Goal: Task Accomplishment & Management: Use online tool/utility

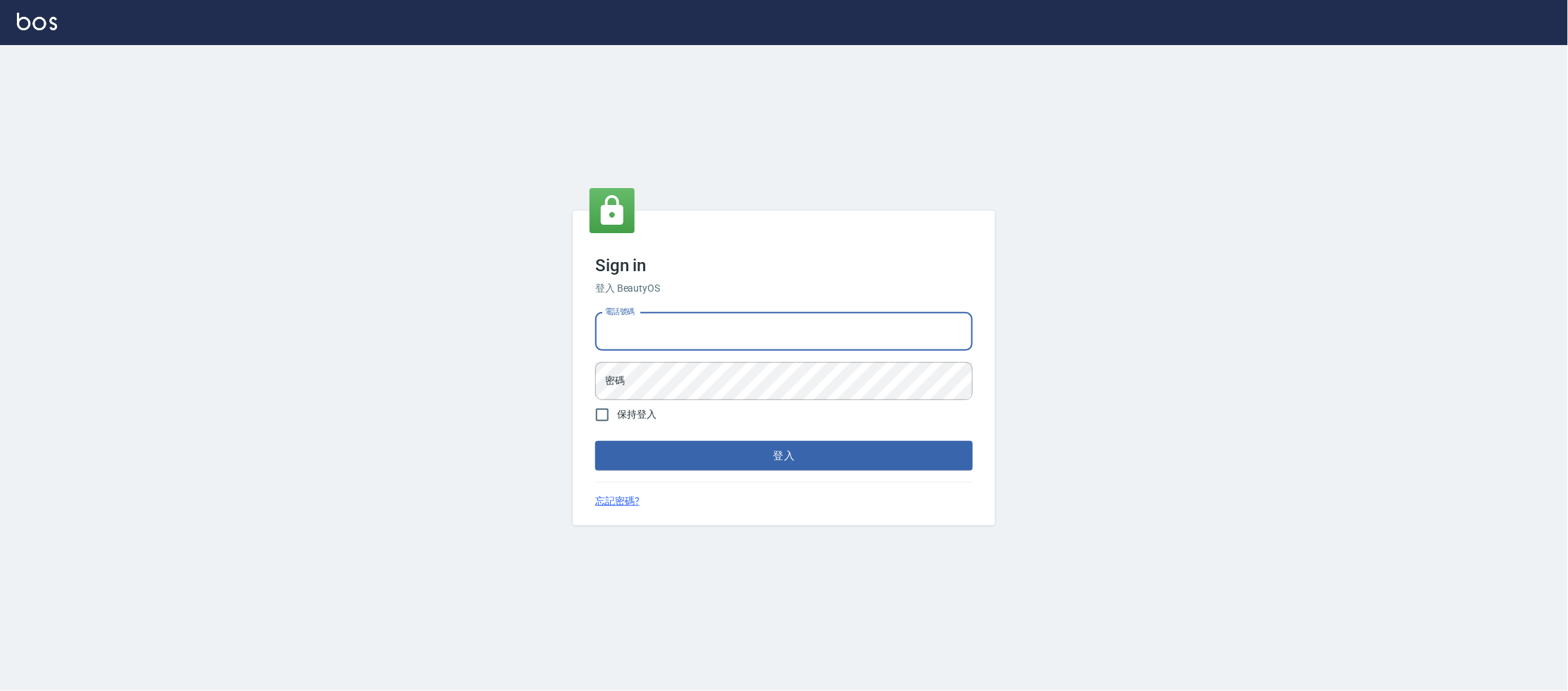
click at [652, 332] on input "電話號碼" at bounding box center [784, 331] width 378 height 38
type input "0223682278"
click at [596, 441] on button "登入" at bounding box center [784, 456] width 378 height 30
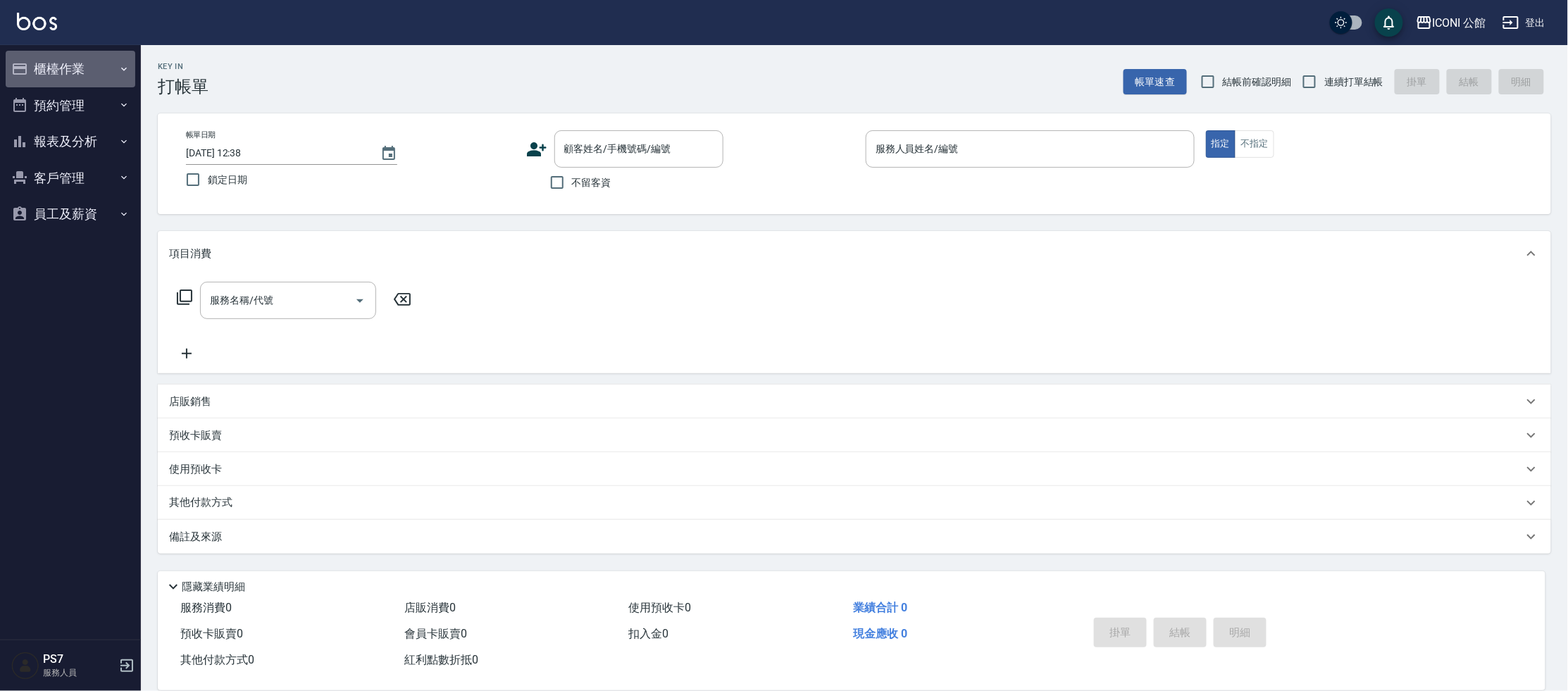
click at [75, 73] on button "櫃檯作業" at bounding box center [70, 68] width 129 height 36
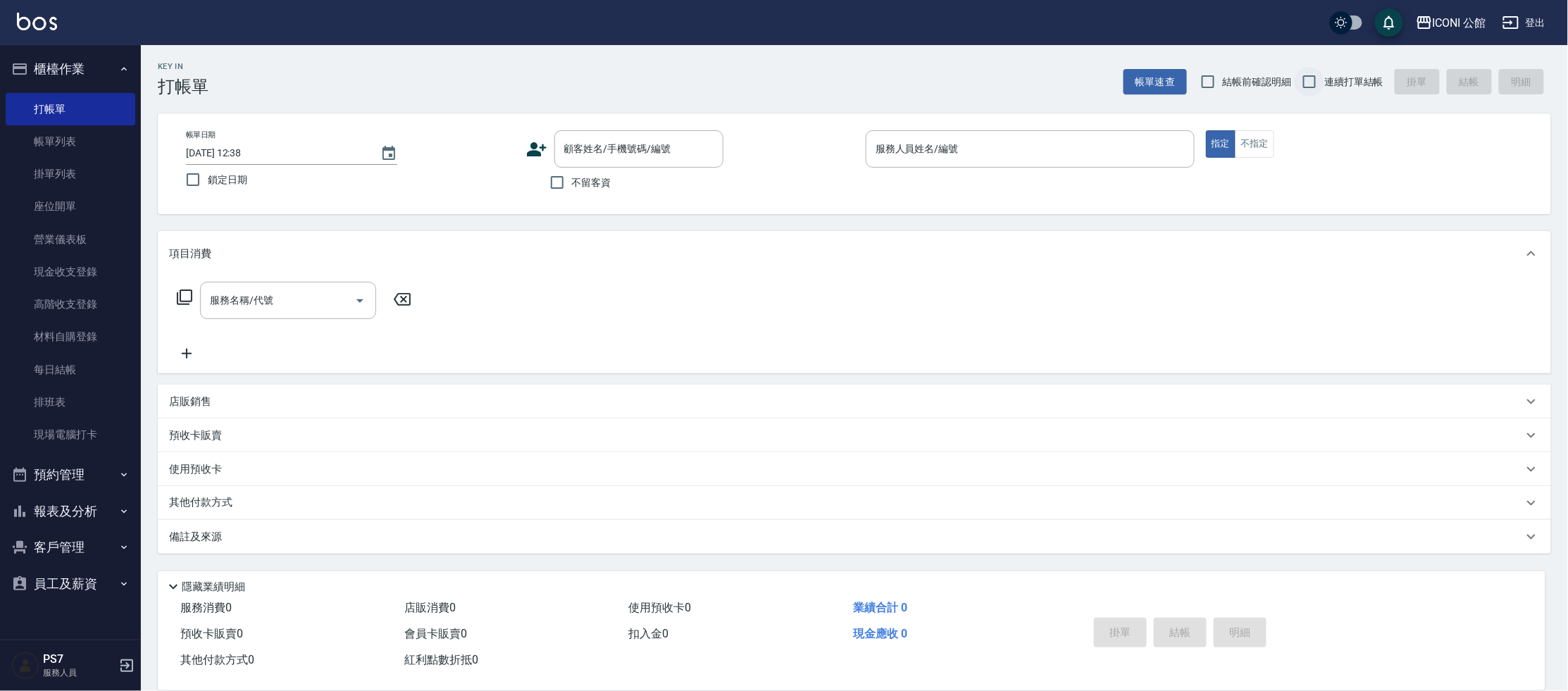
click at [1314, 79] on input "連續打單結帳" at bounding box center [1310, 82] width 30 height 30
checkbox input "true"
click at [108, 272] on link "現金收支登錄" at bounding box center [70, 271] width 129 height 32
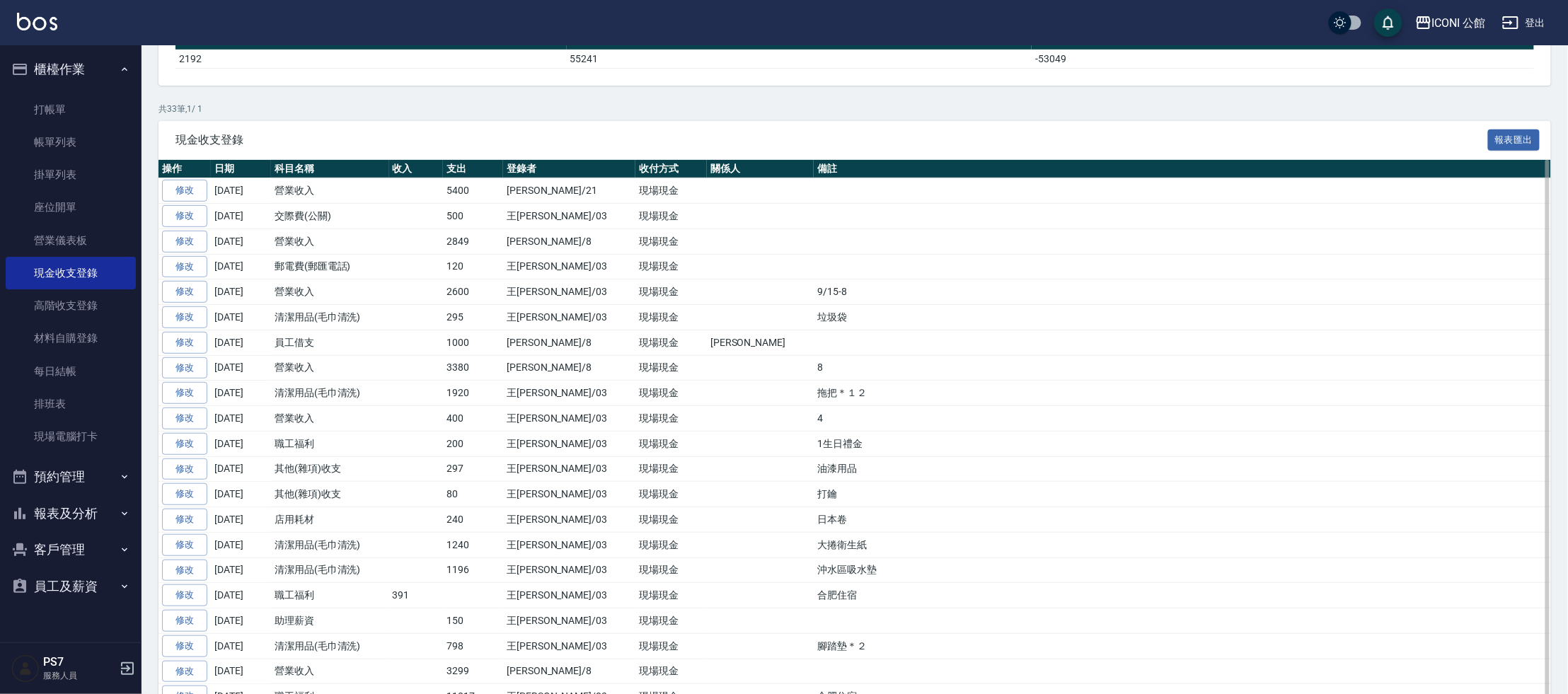
scroll to position [169, 0]
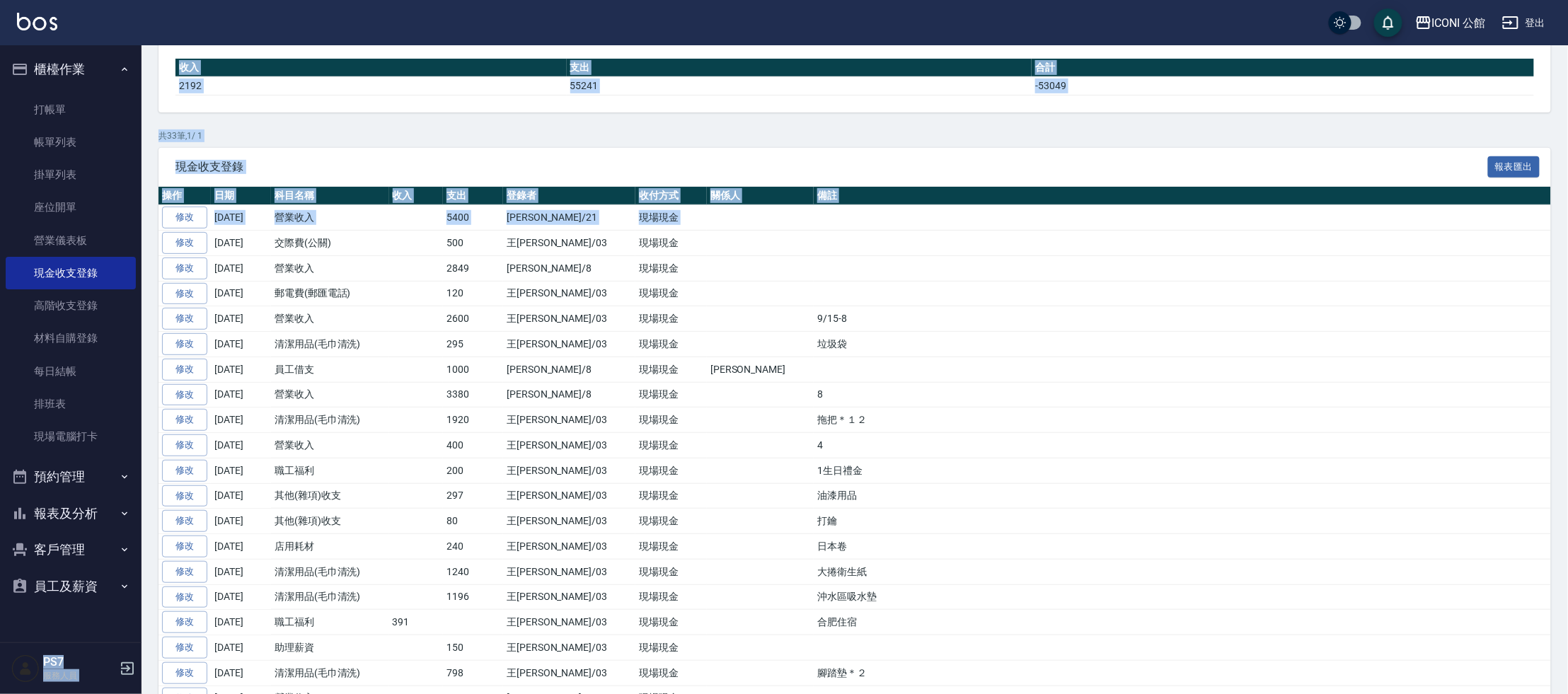
drag, startPoint x: 167, startPoint y: 251, endPoint x: 0, endPoint y: 21, distance: 284.2
click at [0, 84] on div "ICONI 公館 登出 櫃檯作業 打帳單 帳單列表 掛單列表 座位開單 營業儀表板 現金收支登錄 高階收支登錄 材料自購登錄 每日結帳 排班表 現場電腦打卡 …" at bounding box center [784, 466] width 1568 height 1271
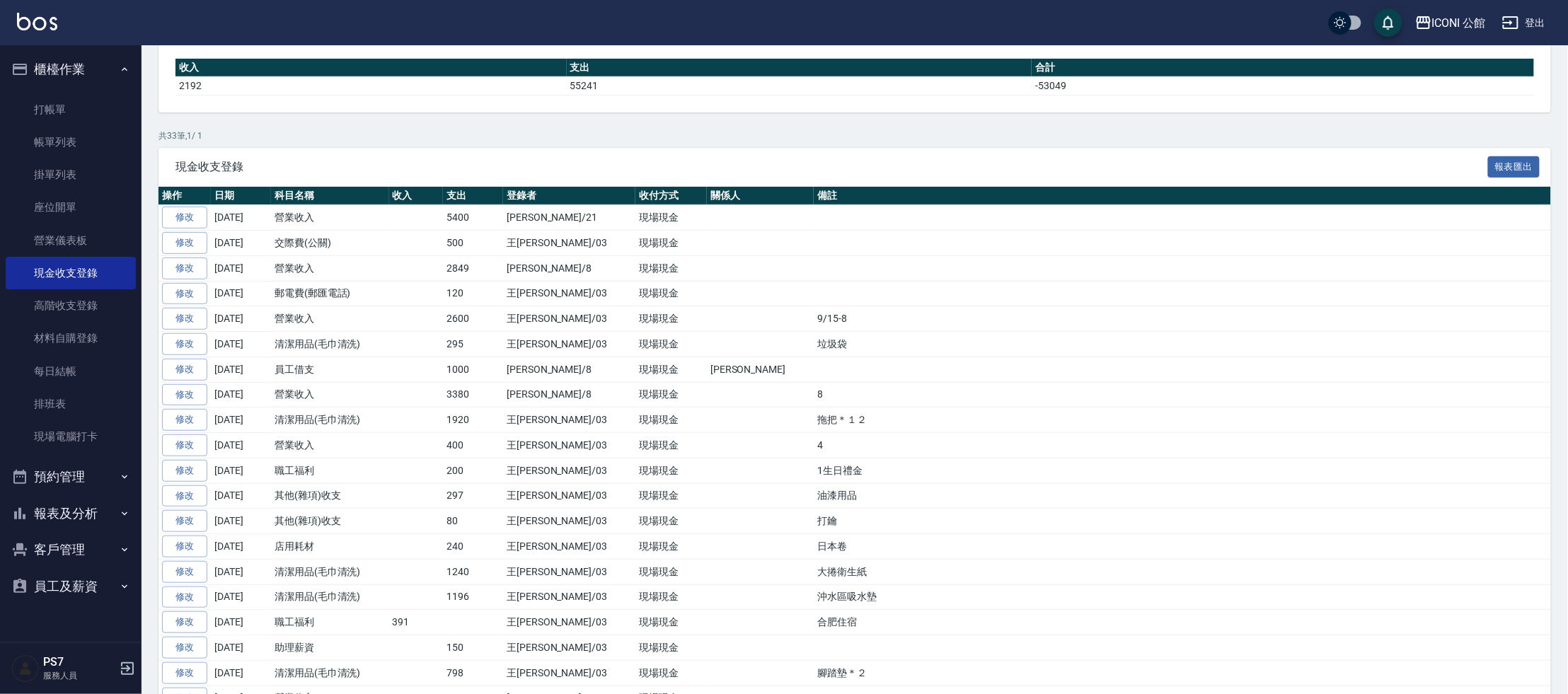
click at [94, 89] on ul "打帳單 帳單列表 掛單列表 座位開單 營業儀表板 現金收支登錄 高階收支登錄 材料自購登錄 每日結帳 排班表 現場電腦打卡" at bounding box center [70, 273] width 130 height 371
click at [85, 117] on link "打帳單" at bounding box center [70, 109] width 130 height 32
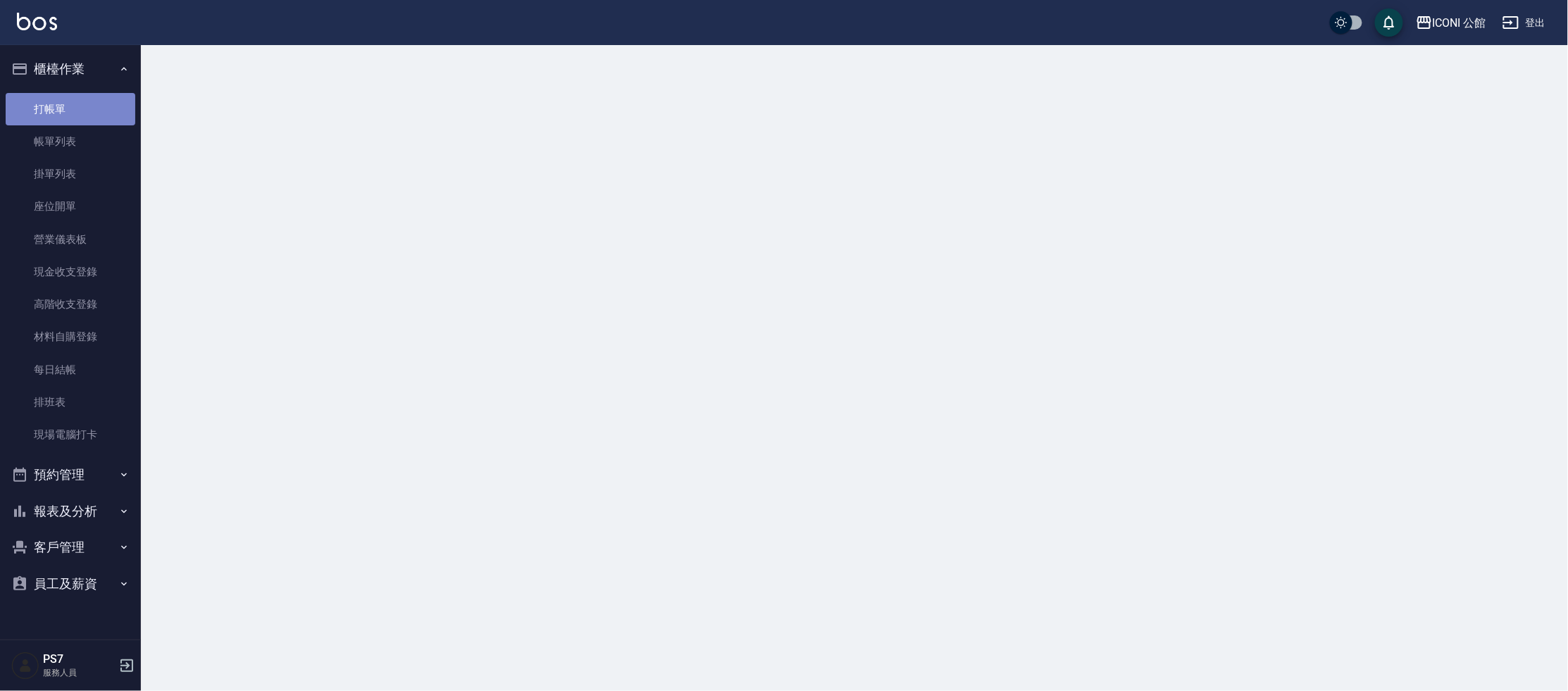
click at [84, 116] on link "打帳單" at bounding box center [70, 109] width 129 height 32
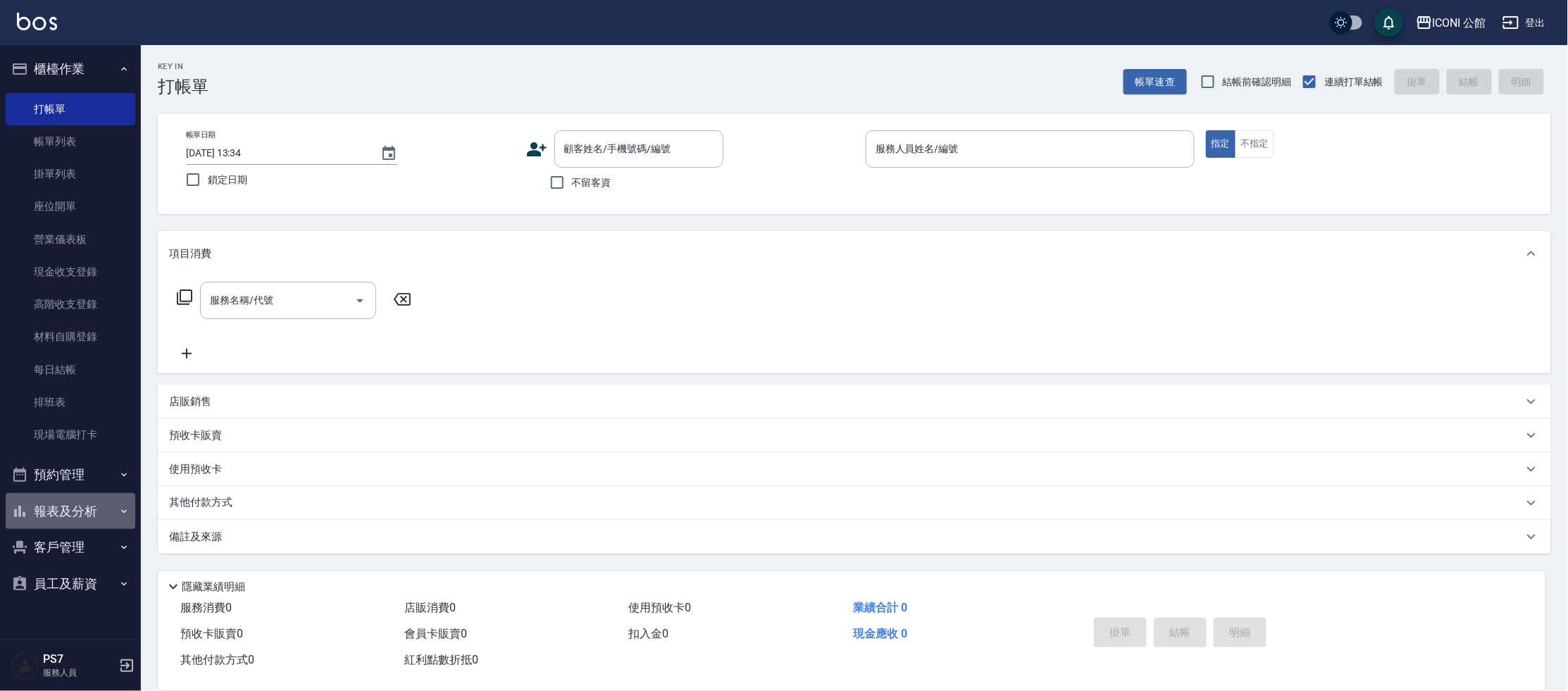
click at [81, 518] on button "報表及分析" at bounding box center [70, 511] width 129 height 36
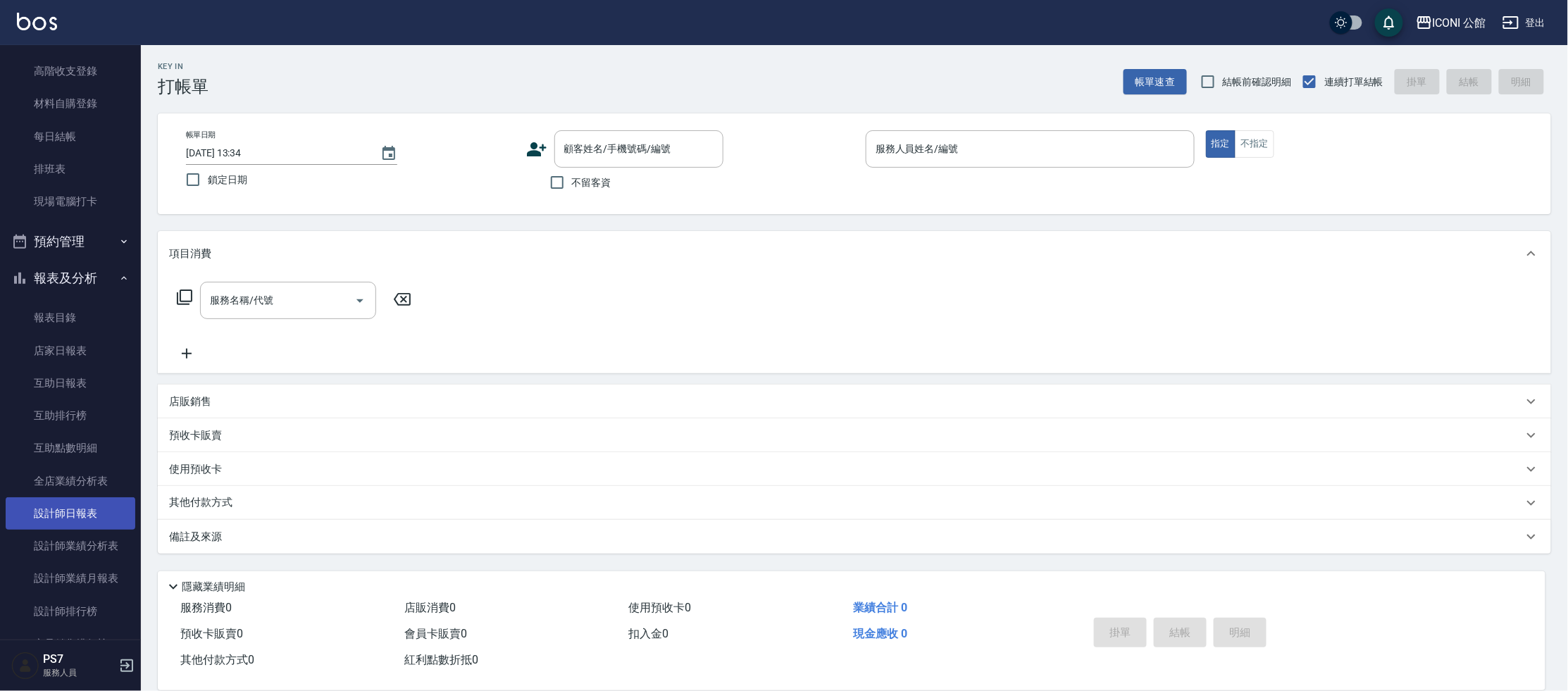
scroll to position [371, 0]
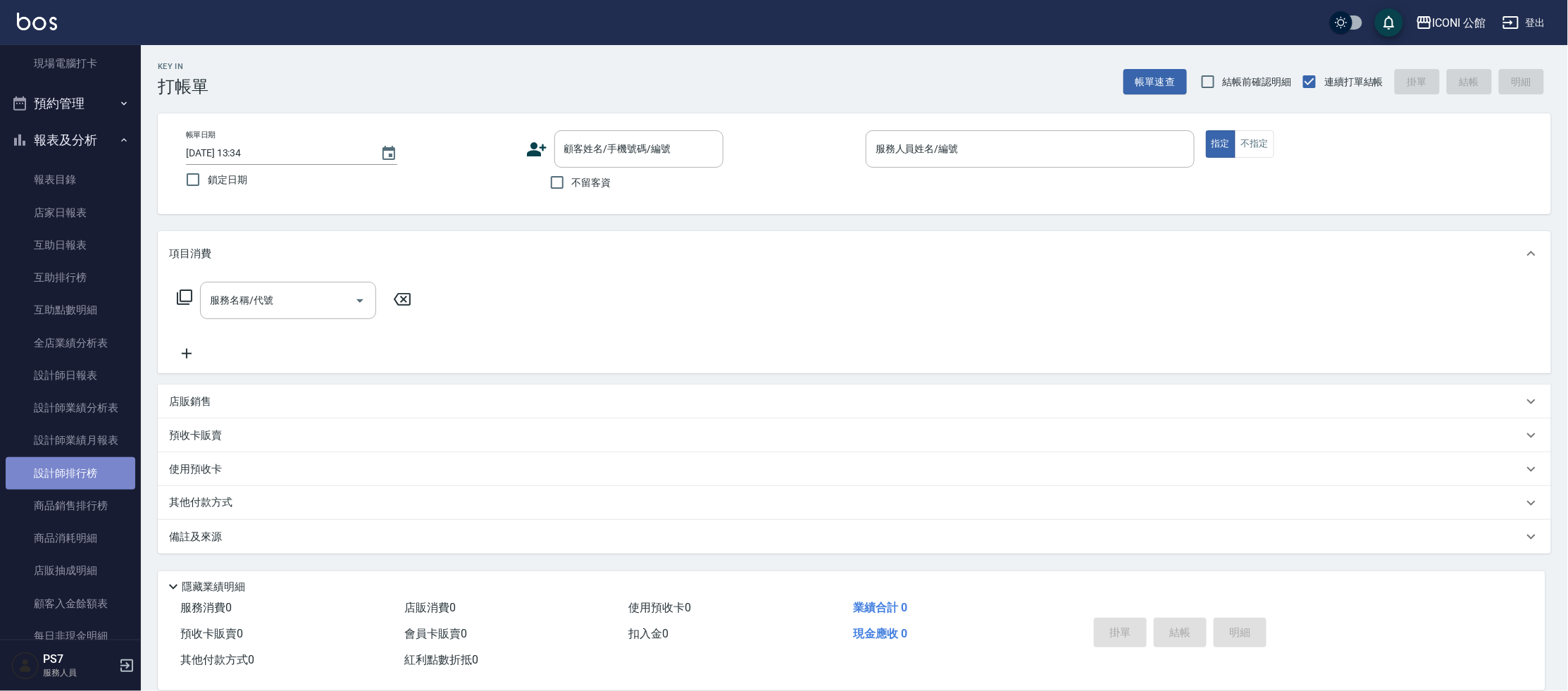
click at [104, 475] on link "設計師排行榜" at bounding box center [70, 472] width 129 height 32
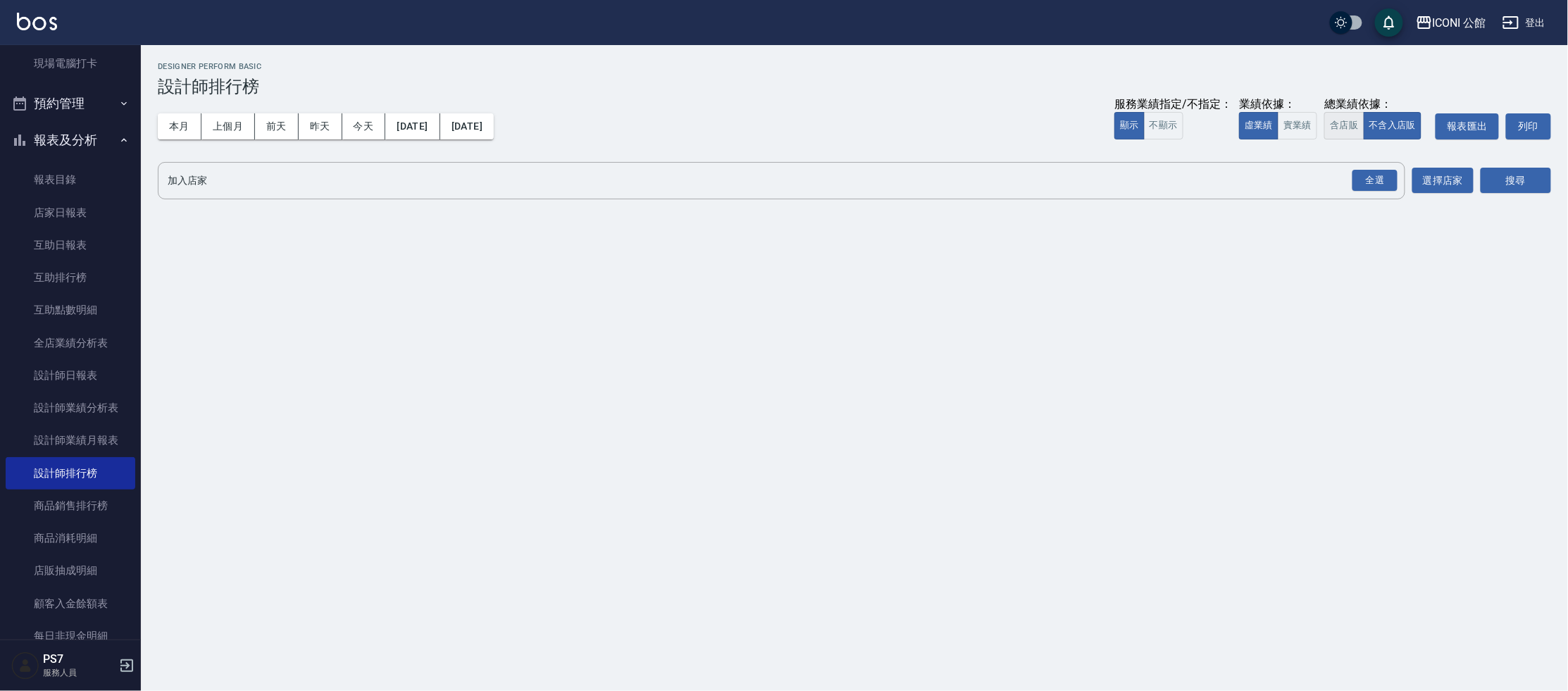
click at [1356, 120] on button "含店販" at bounding box center [1344, 125] width 40 height 27
click at [1371, 181] on div "全選" at bounding box center [1375, 181] width 45 height 21
click at [1522, 178] on button "搜尋" at bounding box center [1515, 181] width 70 height 26
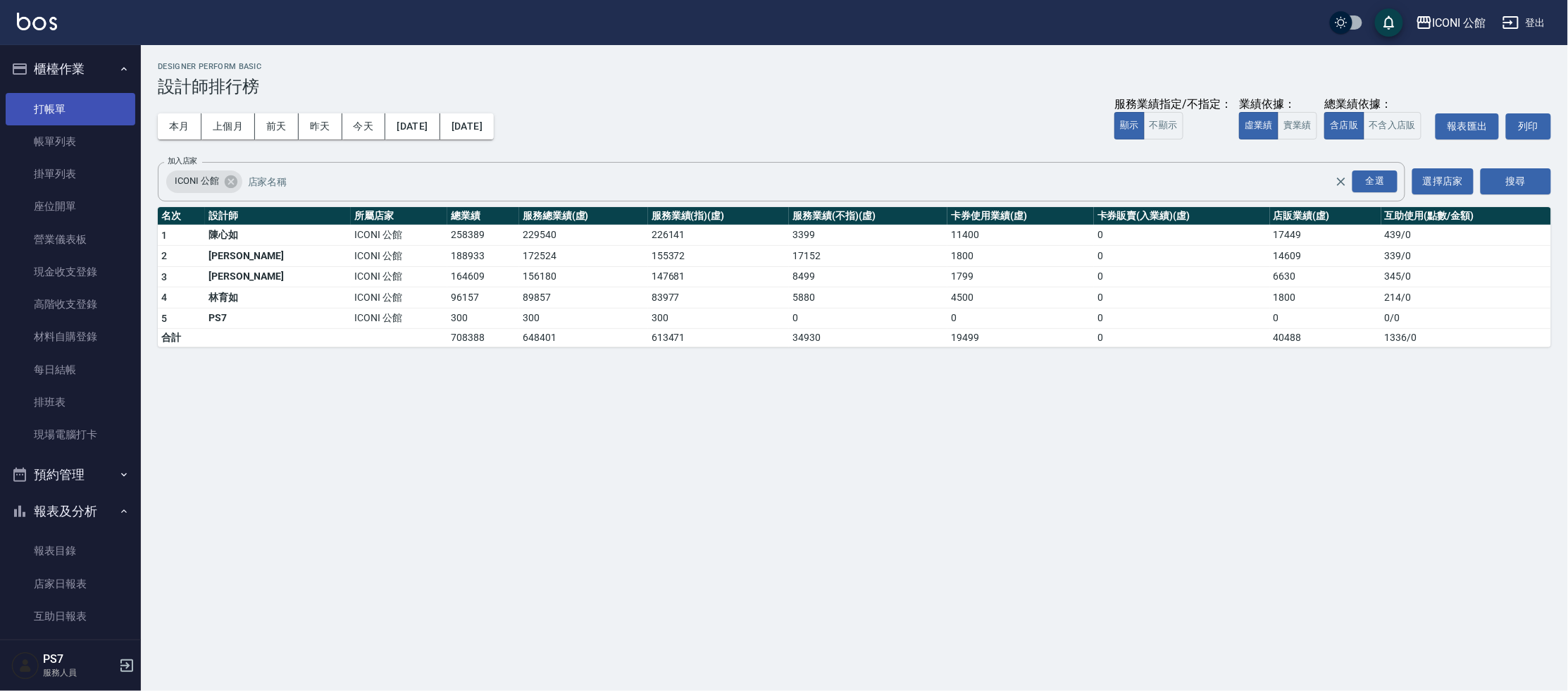
click at [75, 123] on link "打帳單" at bounding box center [70, 109] width 129 height 32
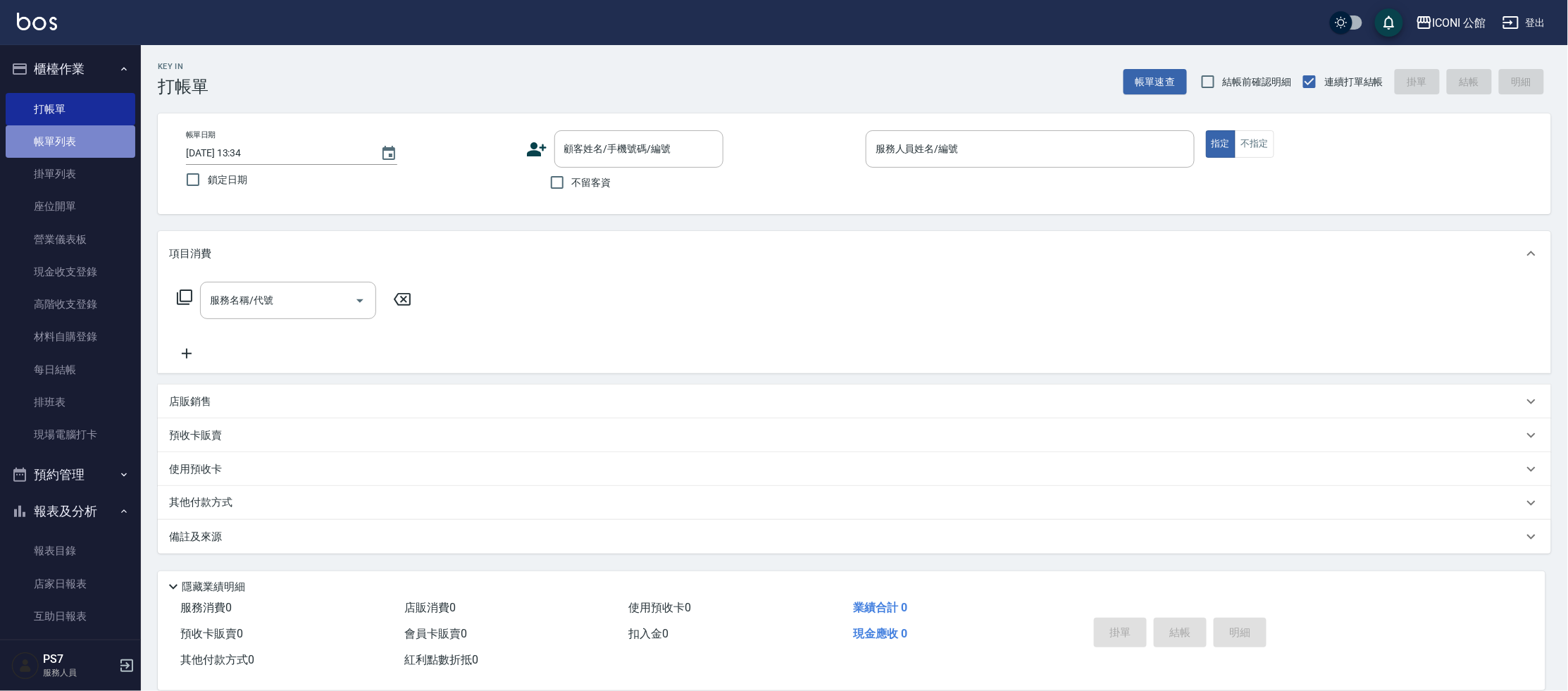
click at [86, 150] on link "帳單列表" at bounding box center [70, 141] width 129 height 32
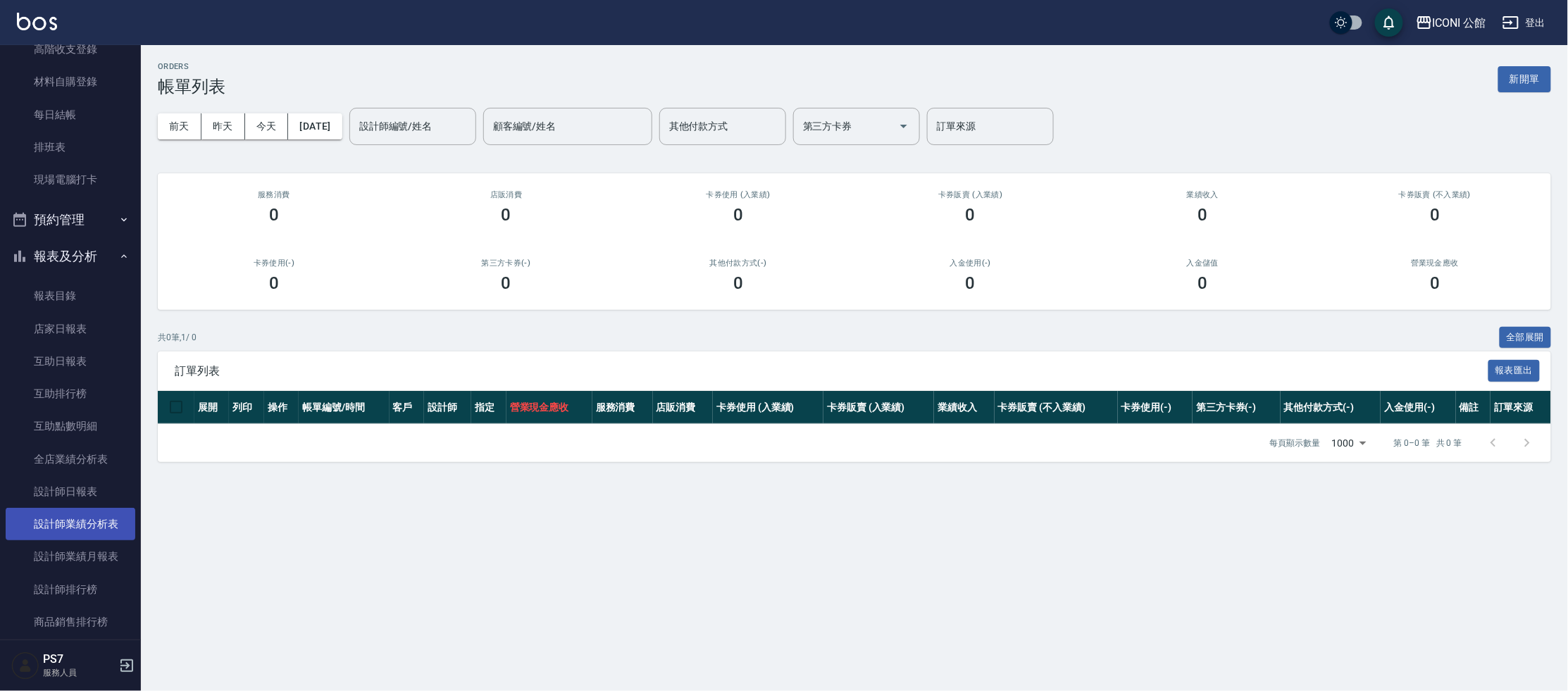
scroll to position [543, 0]
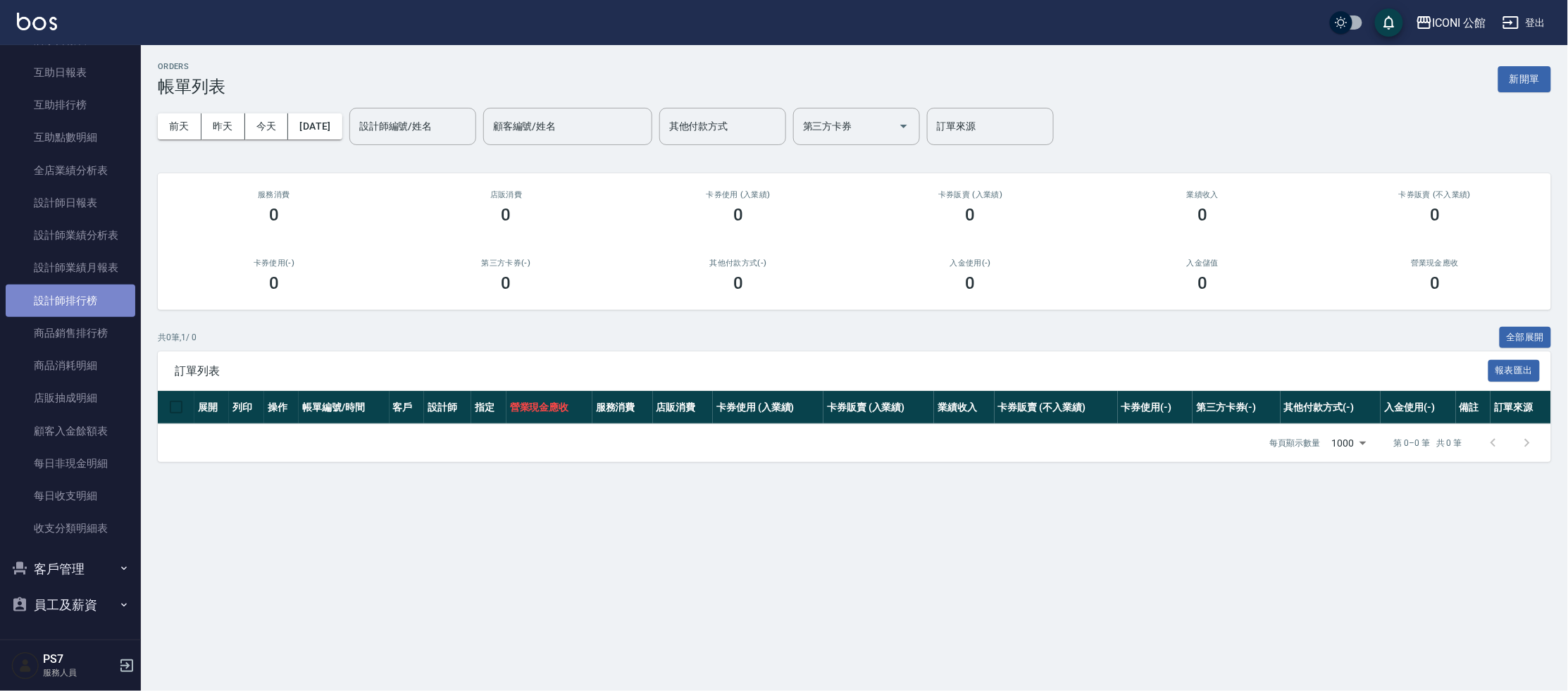
click at [90, 292] on link "設計師排行榜" at bounding box center [70, 300] width 129 height 32
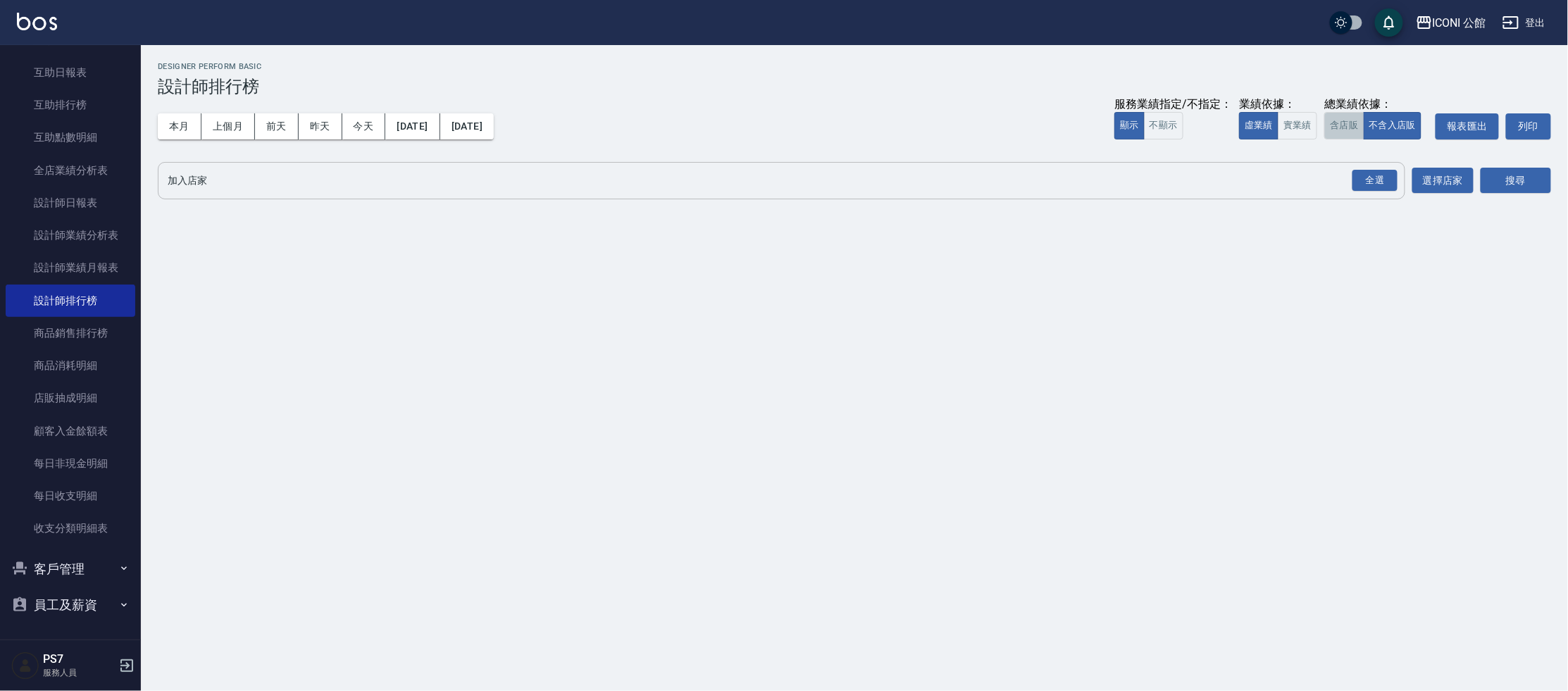
drag, startPoint x: 1346, startPoint y: 132, endPoint x: 1399, endPoint y: 166, distance: 63.0
click at [1347, 132] on button "含店販" at bounding box center [1344, 125] width 40 height 27
click at [1382, 186] on div "全選" at bounding box center [1375, 181] width 45 height 21
click at [1512, 188] on button "搜尋" at bounding box center [1515, 181] width 70 height 26
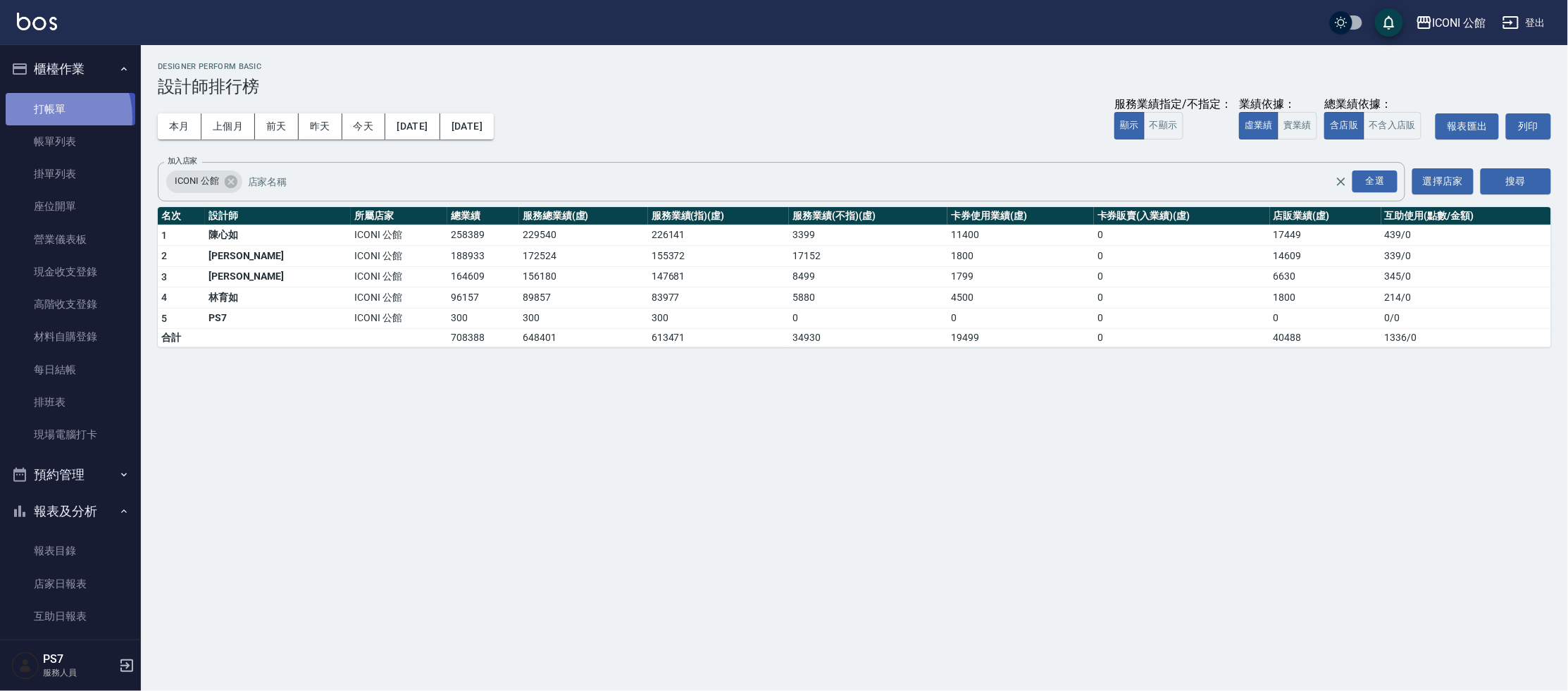
click at [46, 117] on link "打帳單" at bounding box center [70, 109] width 129 height 32
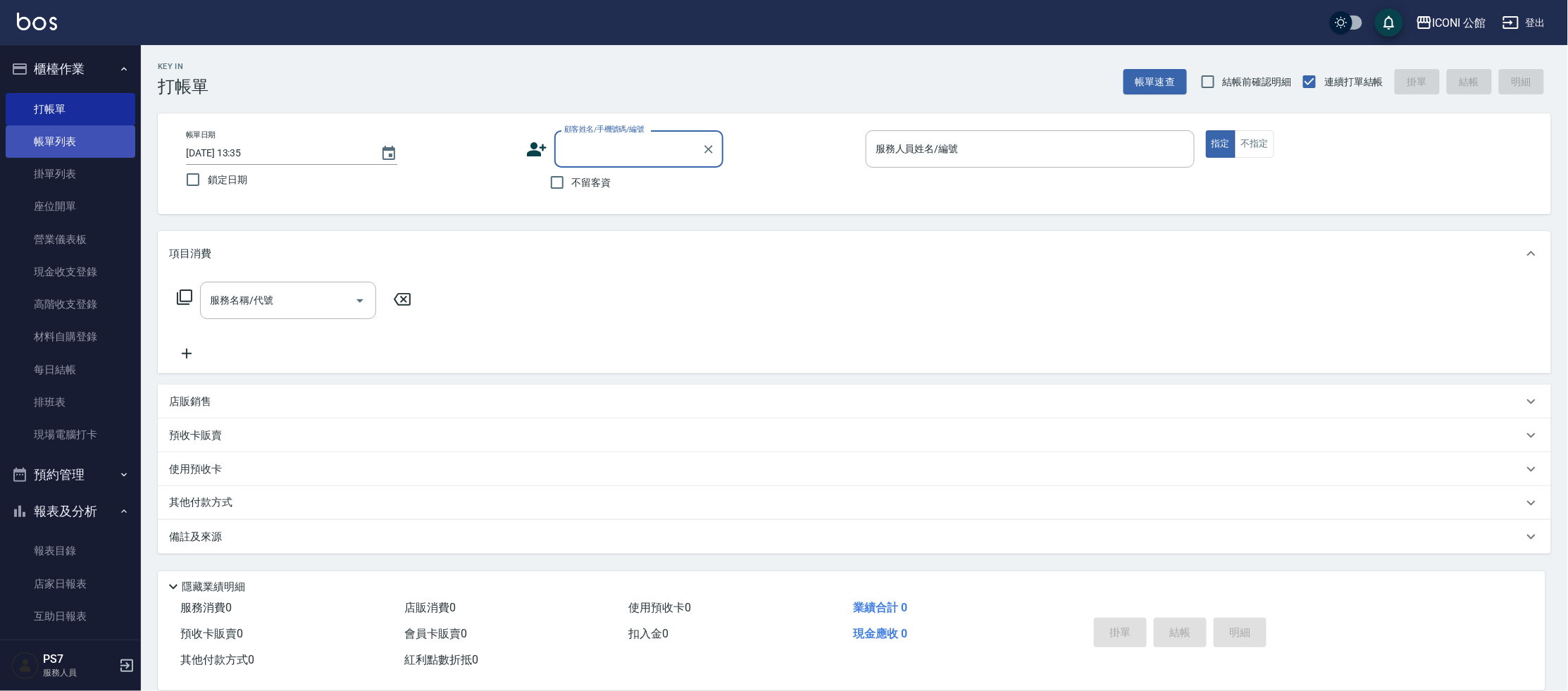
click at [55, 148] on link "帳單列表" at bounding box center [70, 141] width 129 height 32
